Goal: Transaction & Acquisition: Download file/media

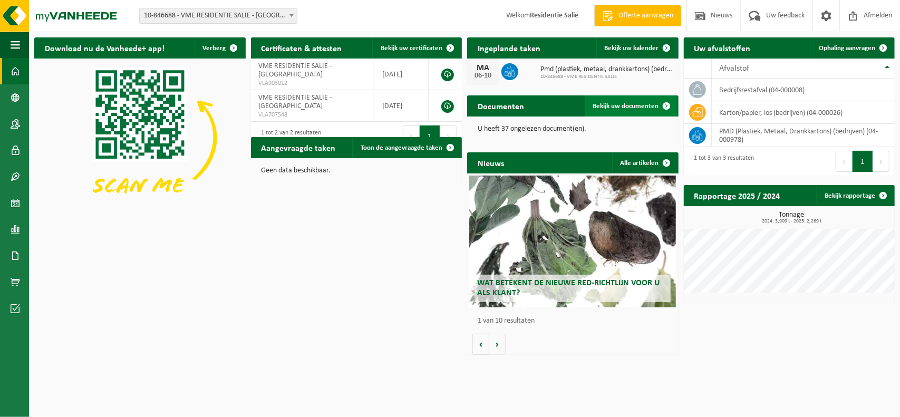
click at [648, 103] on span "Bekijk uw documenten" at bounding box center [626, 106] width 66 height 7
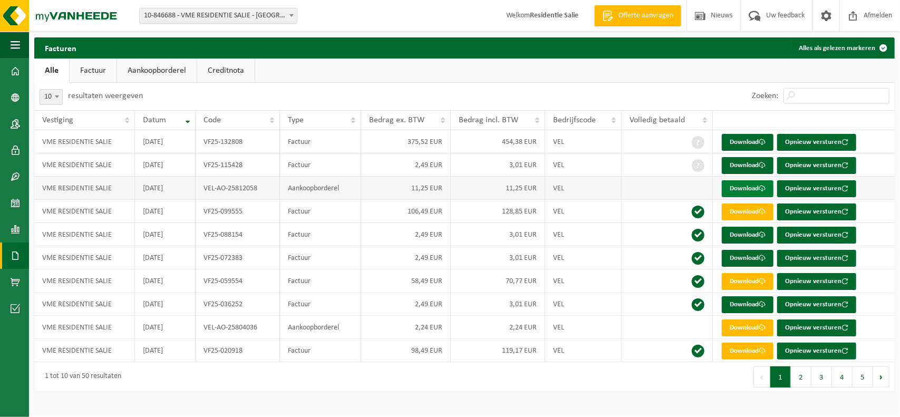
click at [747, 186] on link "Download" at bounding box center [748, 188] width 52 height 17
click at [802, 371] on button "2" at bounding box center [801, 377] width 21 height 21
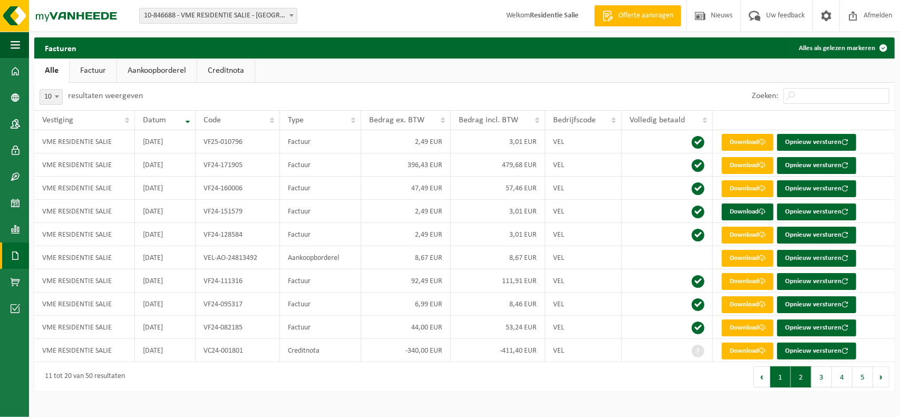
click at [782, 378] on button "1" at bounding box center [781, 377] width 21 height 21
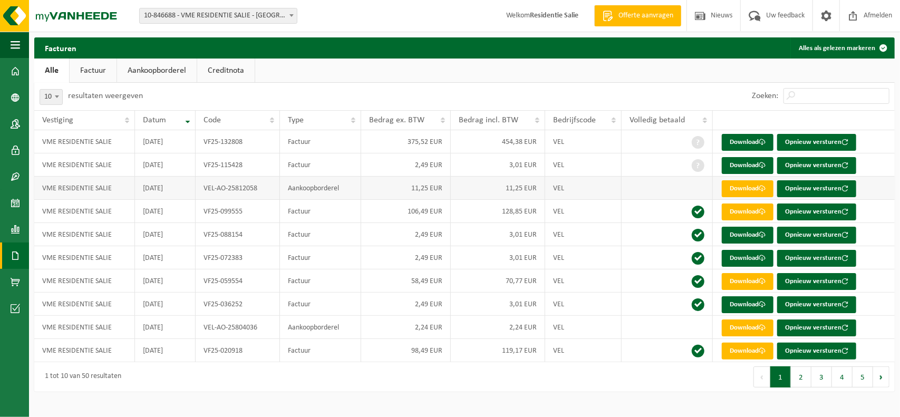
click at [603, 189] on td "VEL" at bounding box center [583, 188] width 76 height 23
click at [741, 142] on link "Download" at bounding box center [748, 142] width 52 height 17
